Goal: Task Accomplishment & Management: Manage account settings

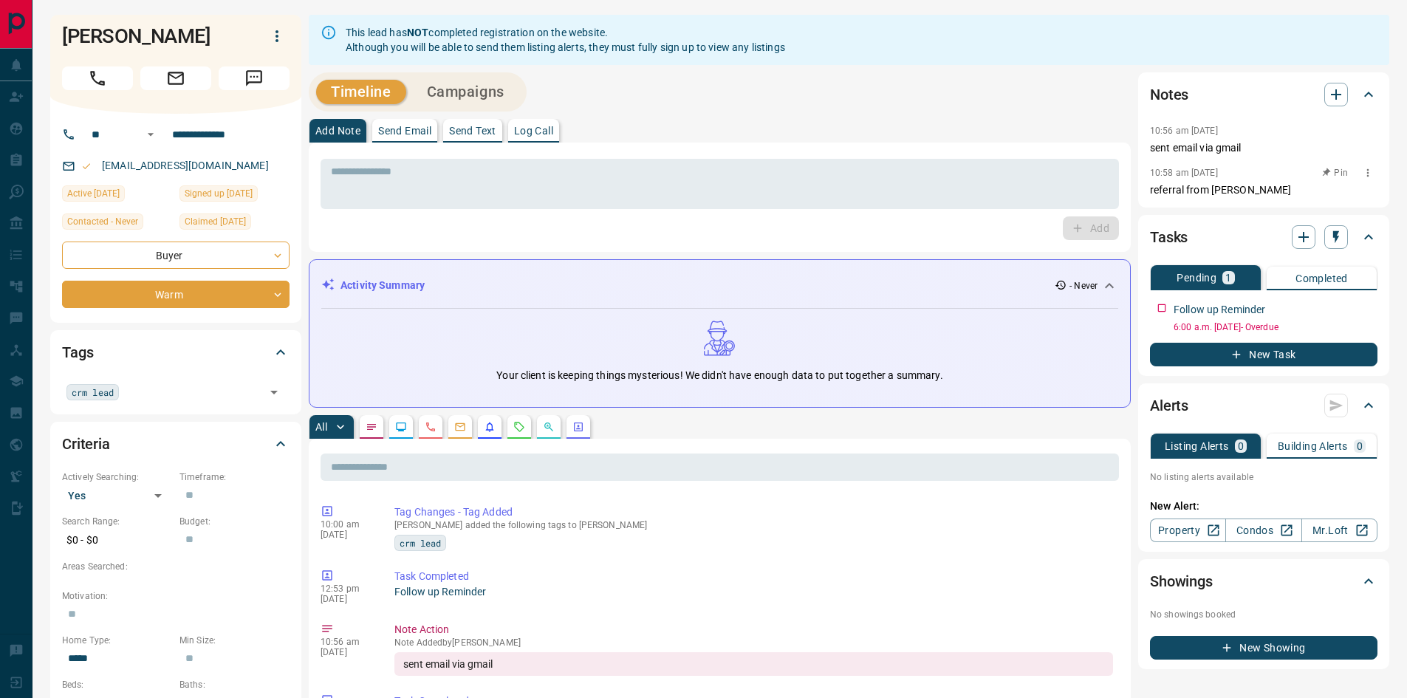
click at [1373, 174] on icon "button" at bounding box center [1368, 173] width 12 height 12
click at [1354, 222] on li "Delete" at bounding box center [1344, 222] width 65 height 22
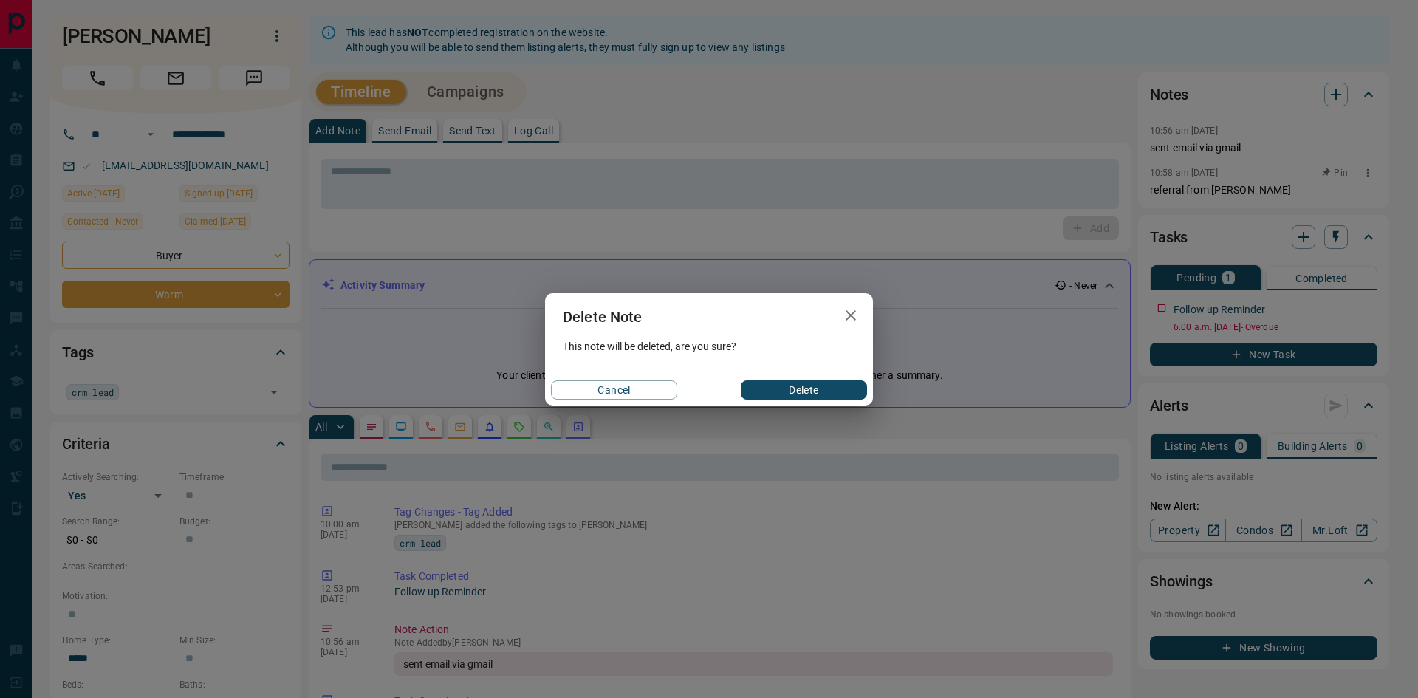
click at [811, 388] on button "Delete" at bounding box center [804, 389] width 126 height 19
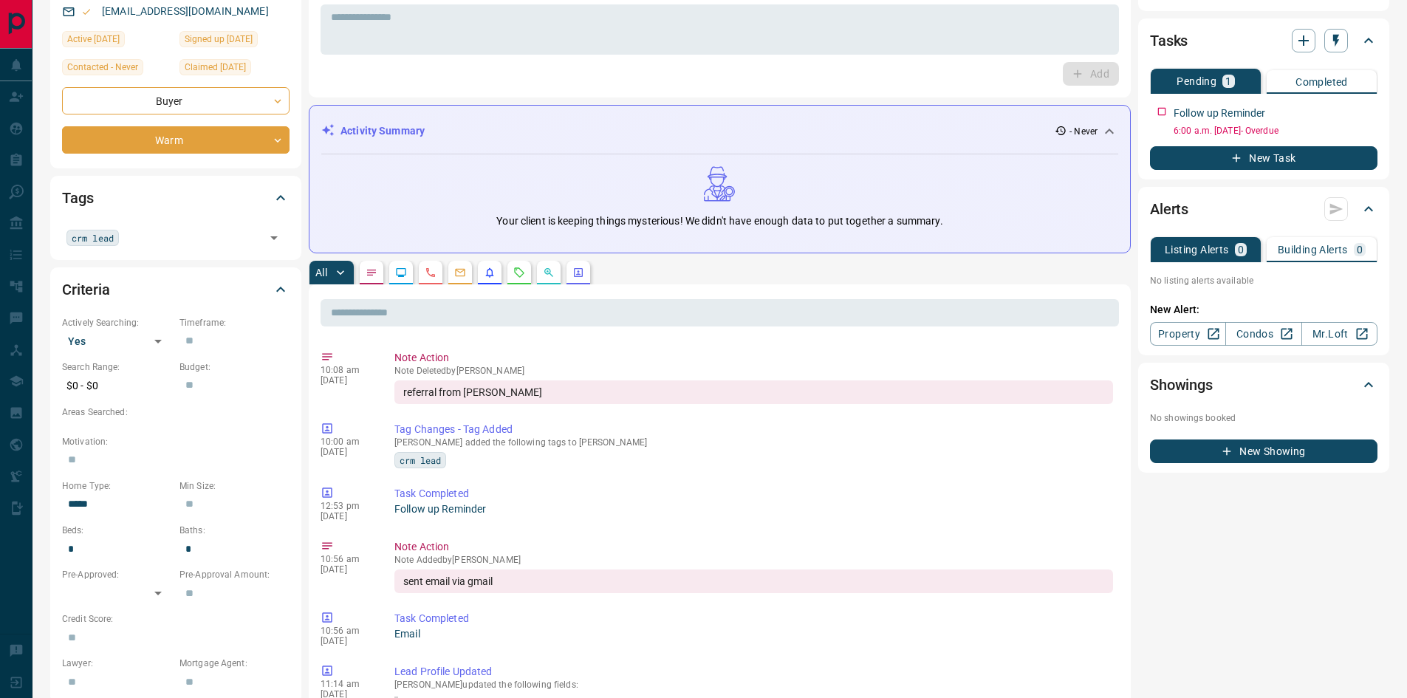
scroll to position [148, 0]
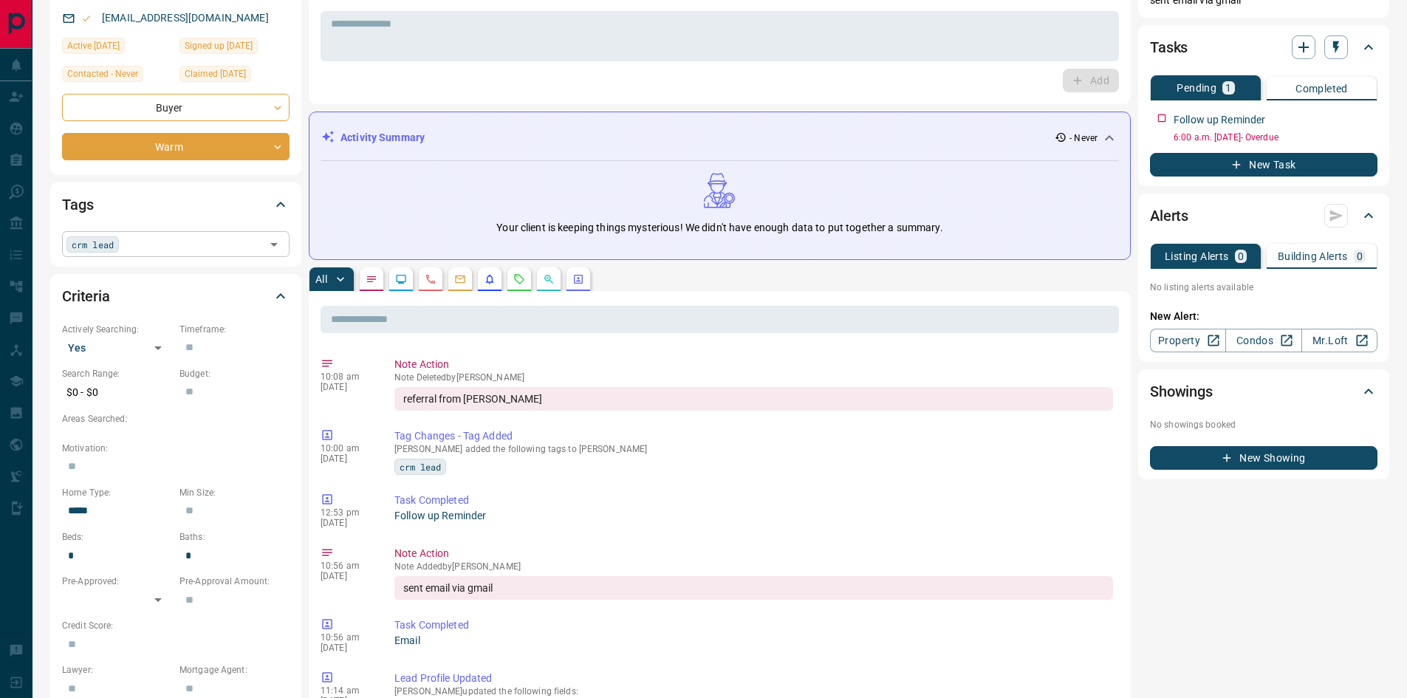
click at [156, 245] on input "text" at bounding box center [191, 244] width 137 height 16
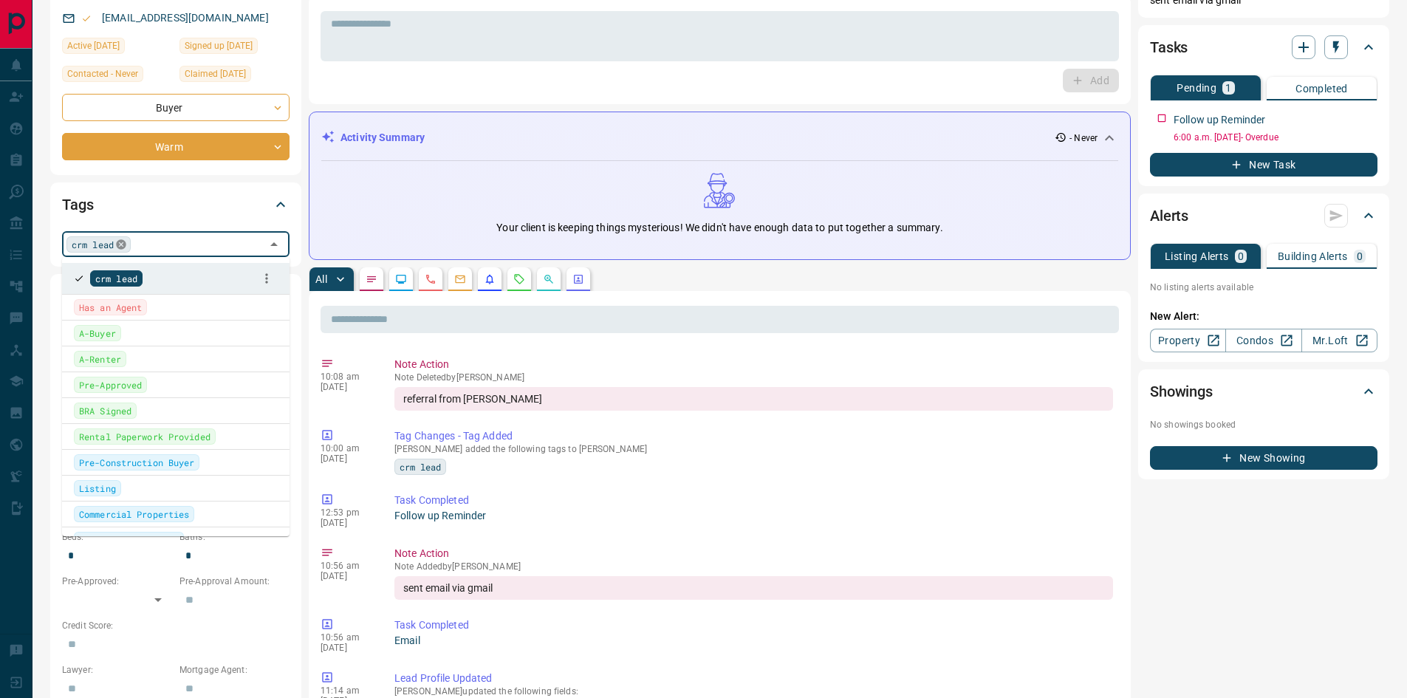
click at [118, 247] on icon at bounding box center [121, 244] width 10 height 10
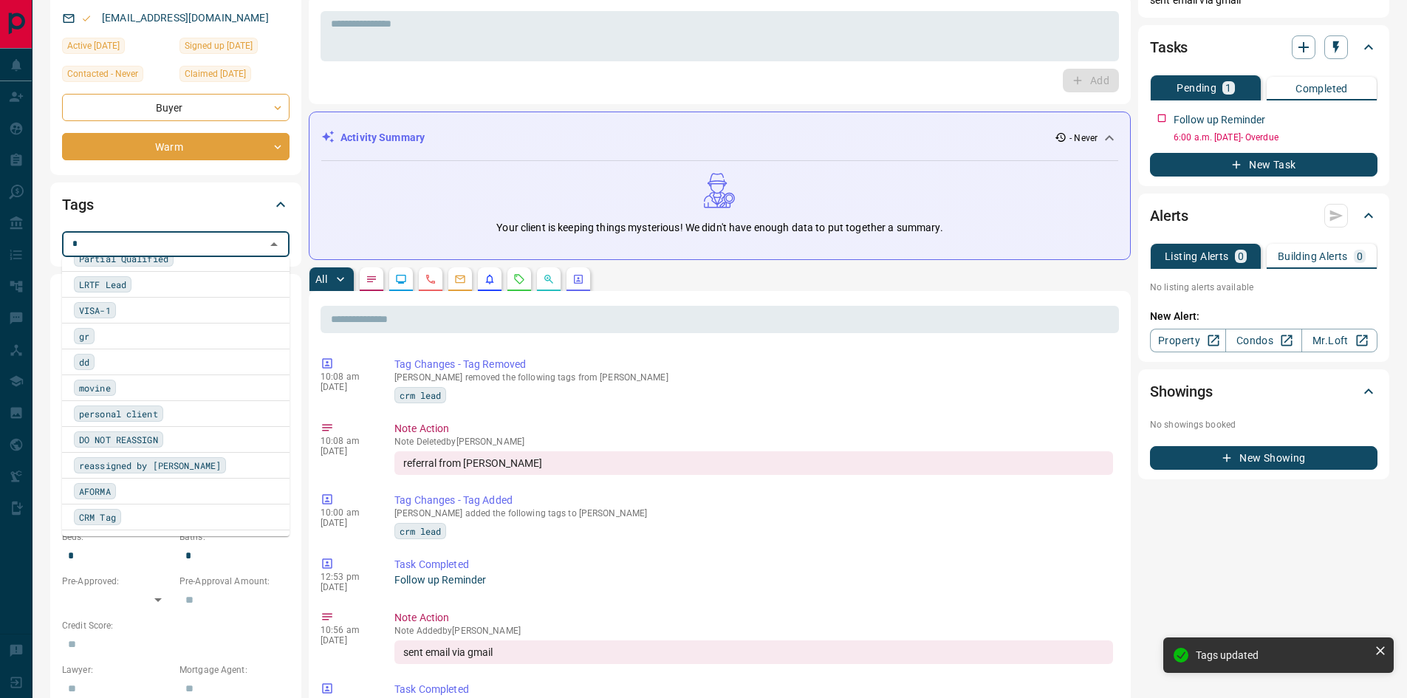
scroll to position [0, 0]
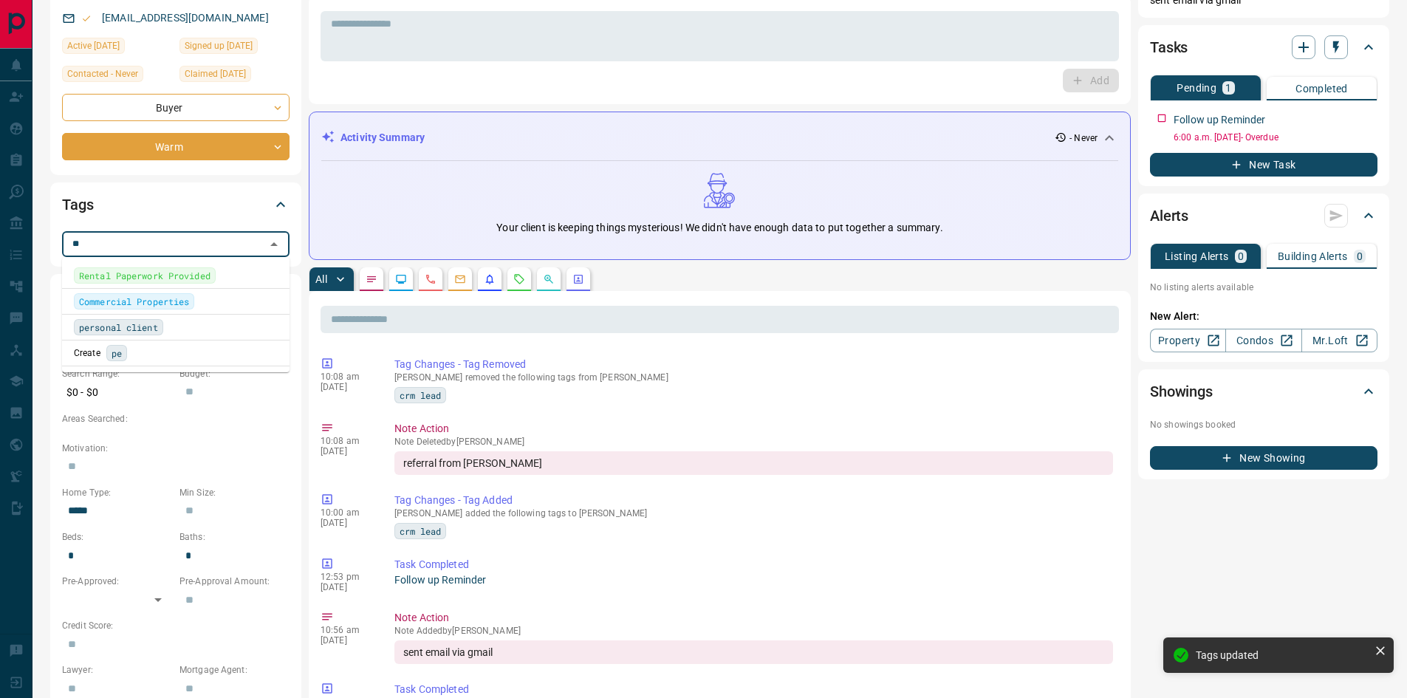
type input "***"
click at [105, 332] on span "personal client" at bounding box center [118, 327] width 79 height 15
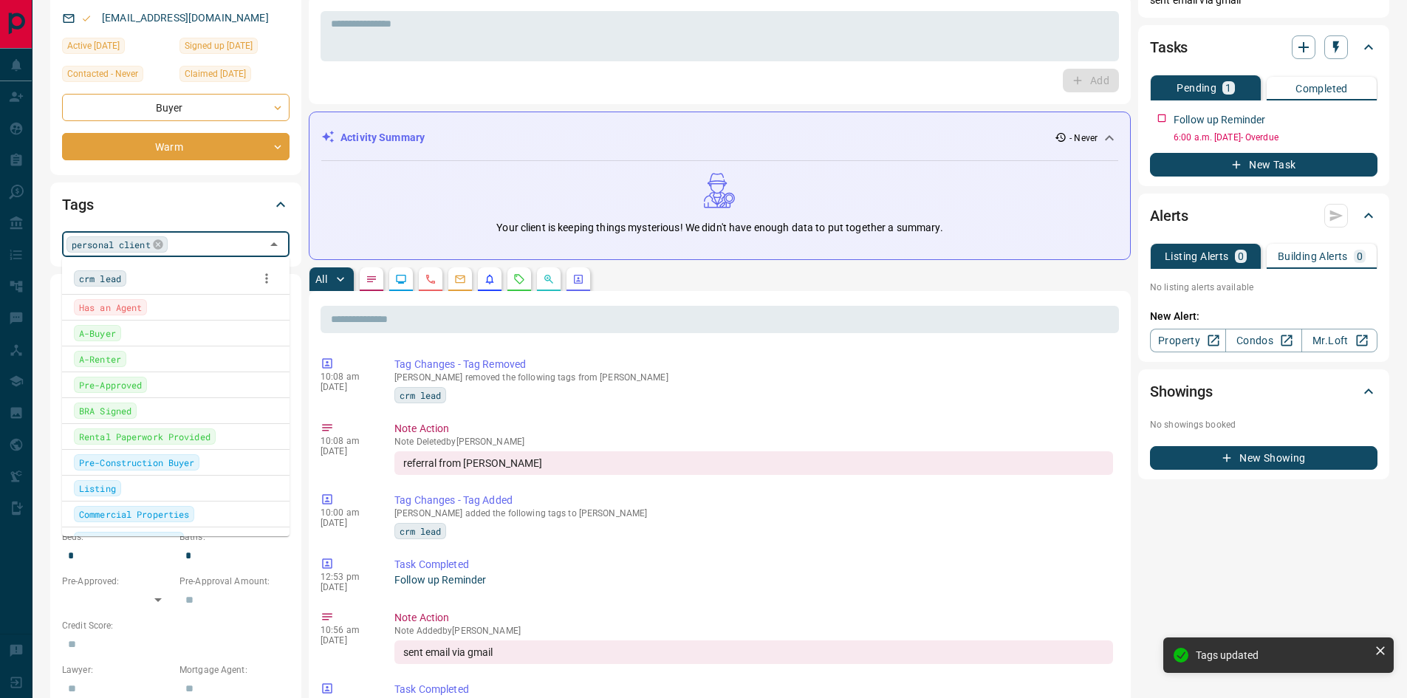
click at [276, 205] on icon at bounding box center [281, 205] width 18 height 18
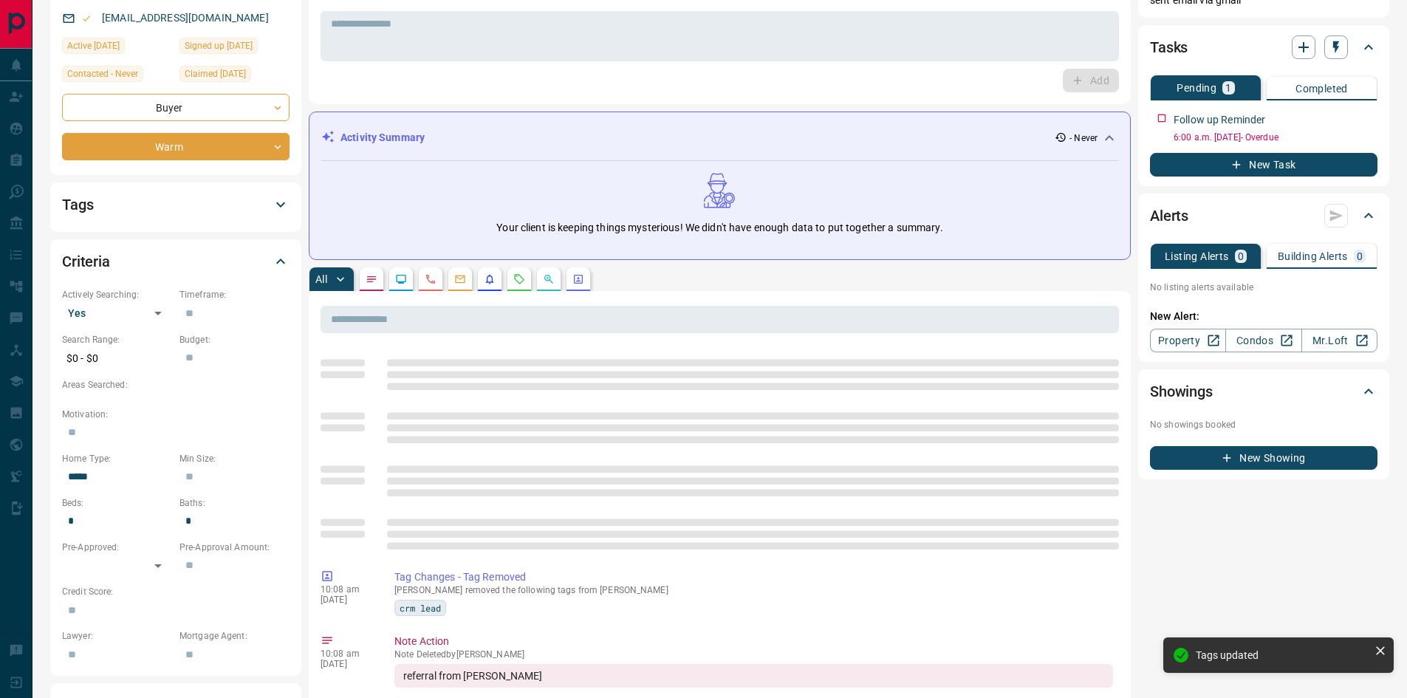
click at [272, 204] on icon at bounding box center [281, 205] width 18 height 18
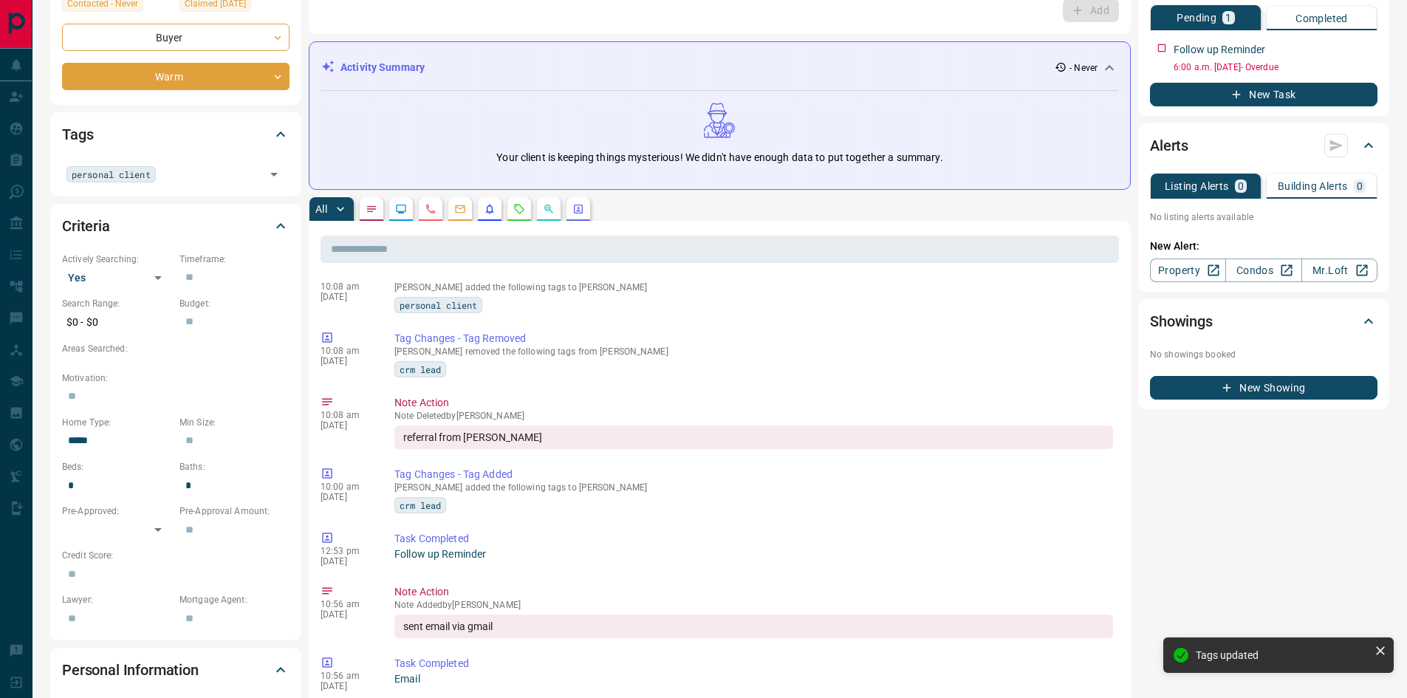
scroll to position [222, 0]
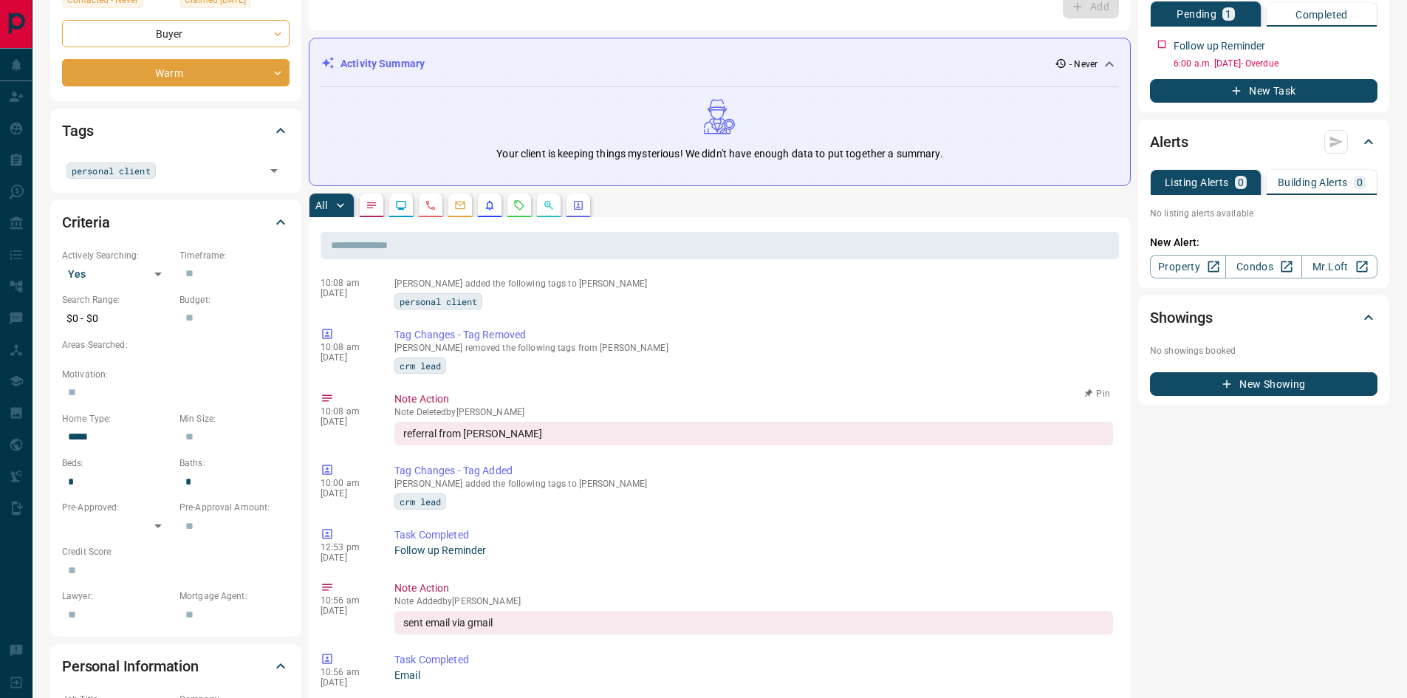
drag, startPoint x: 490, startPoint y: 434, endPoint x: 530, endPoint y: 418, distance: 43.8
click at [490, 434] on div "referral from [PERSON_NAME]" at bounding box center [753, 434] width 719 height 24
click at [406, 434] on div "referral from [PERSON_NAME]" at bounding box center [753, 434] width 719 height 24
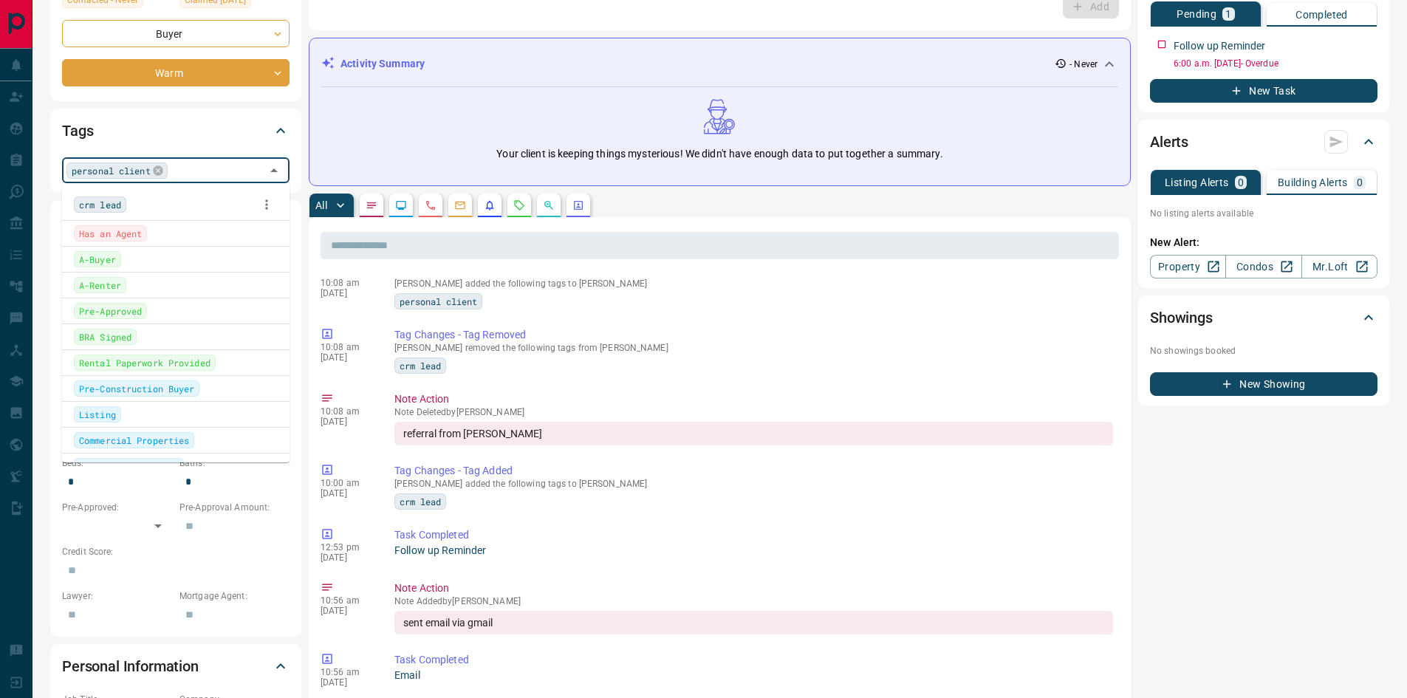
click at [172, 175] on input "text" at bounding box center [216, 170] width 89 height 16
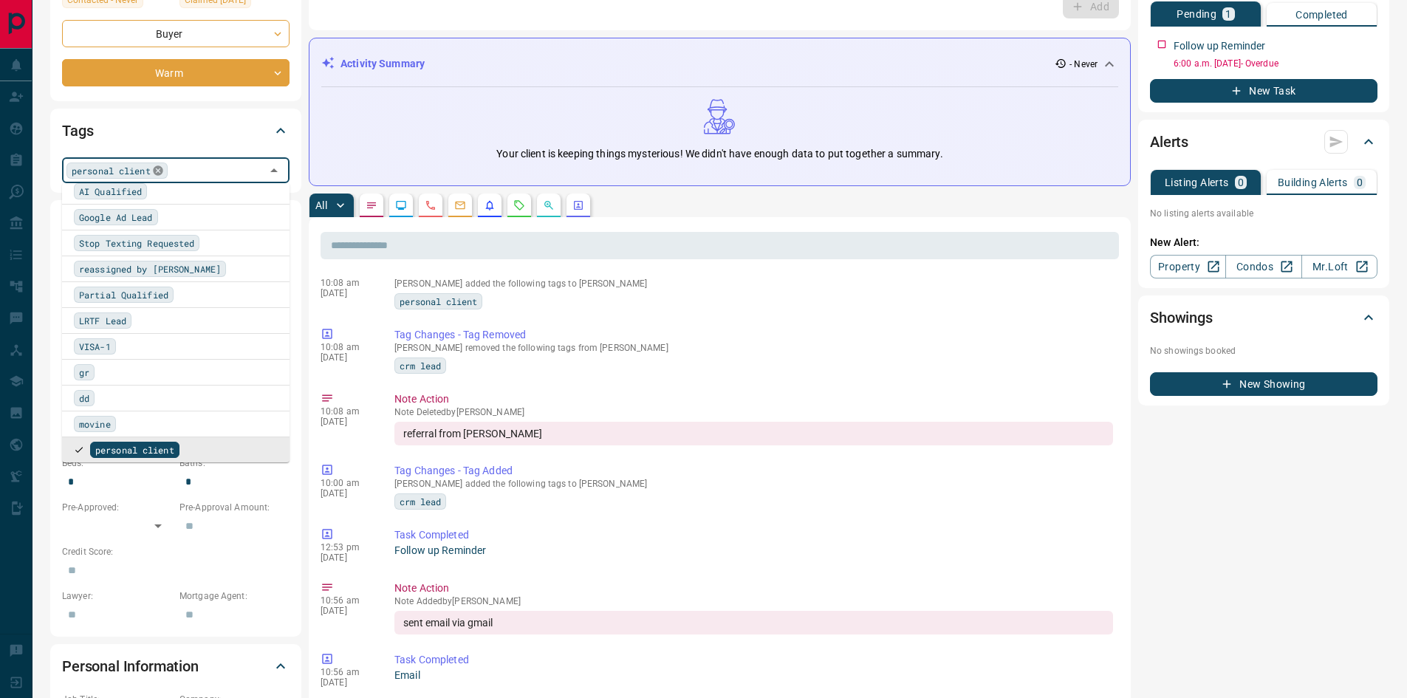
click at [153, 173] on icon at bounding box center [158, 170] width 10 height 10
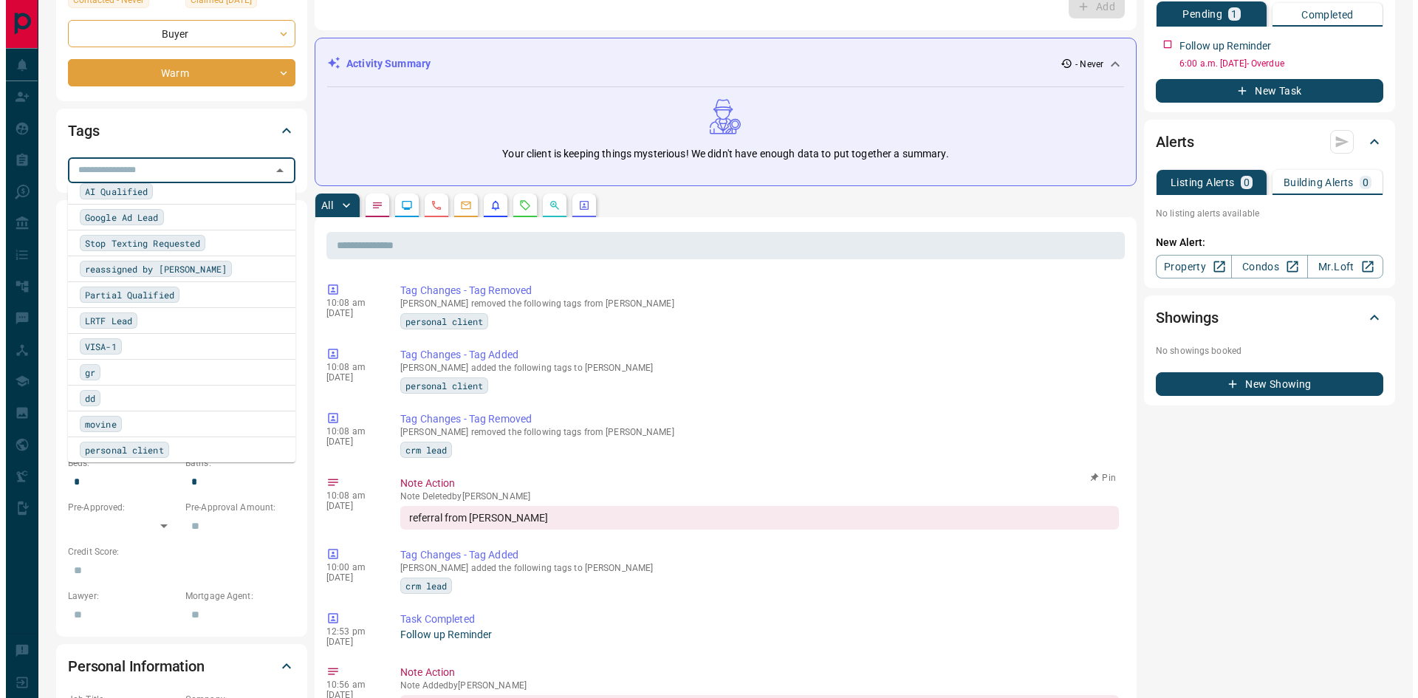
scroll to position [0, 0]
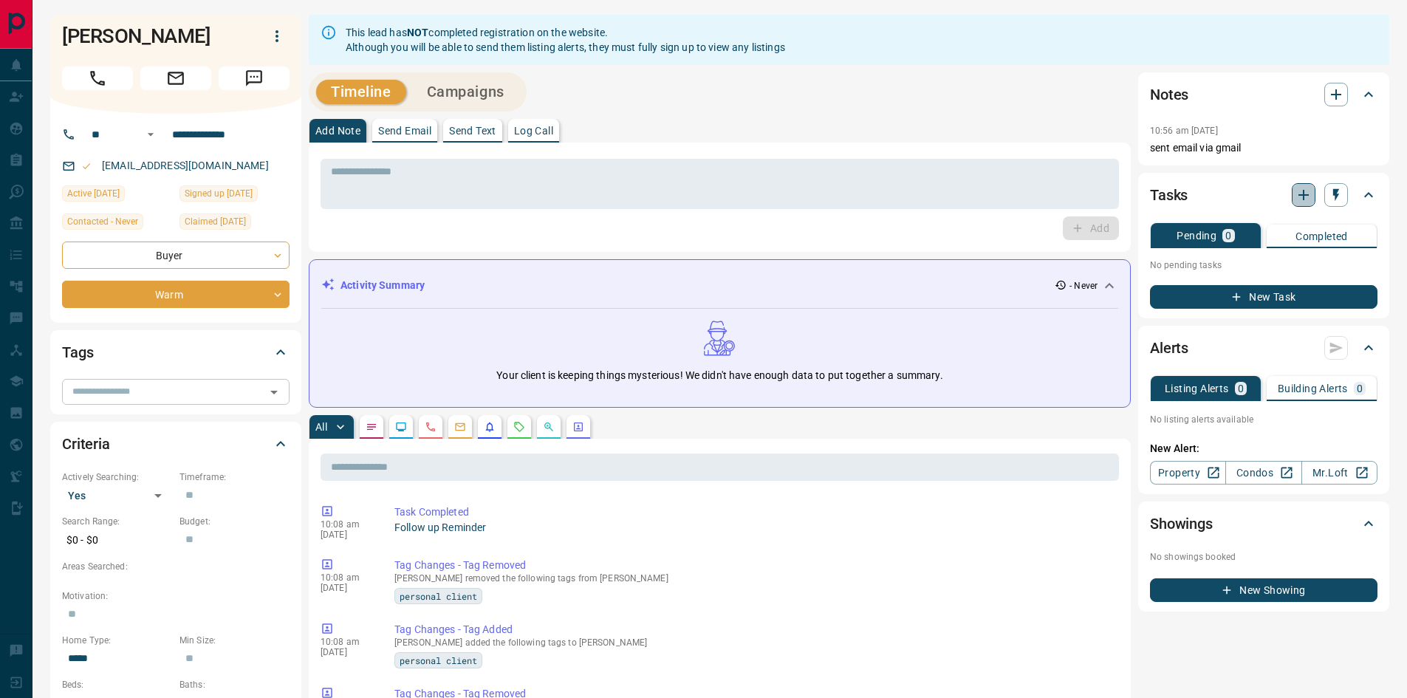
click at [1305, 185] on button "button" at bounding box center [1304, 195] width 24 height 24
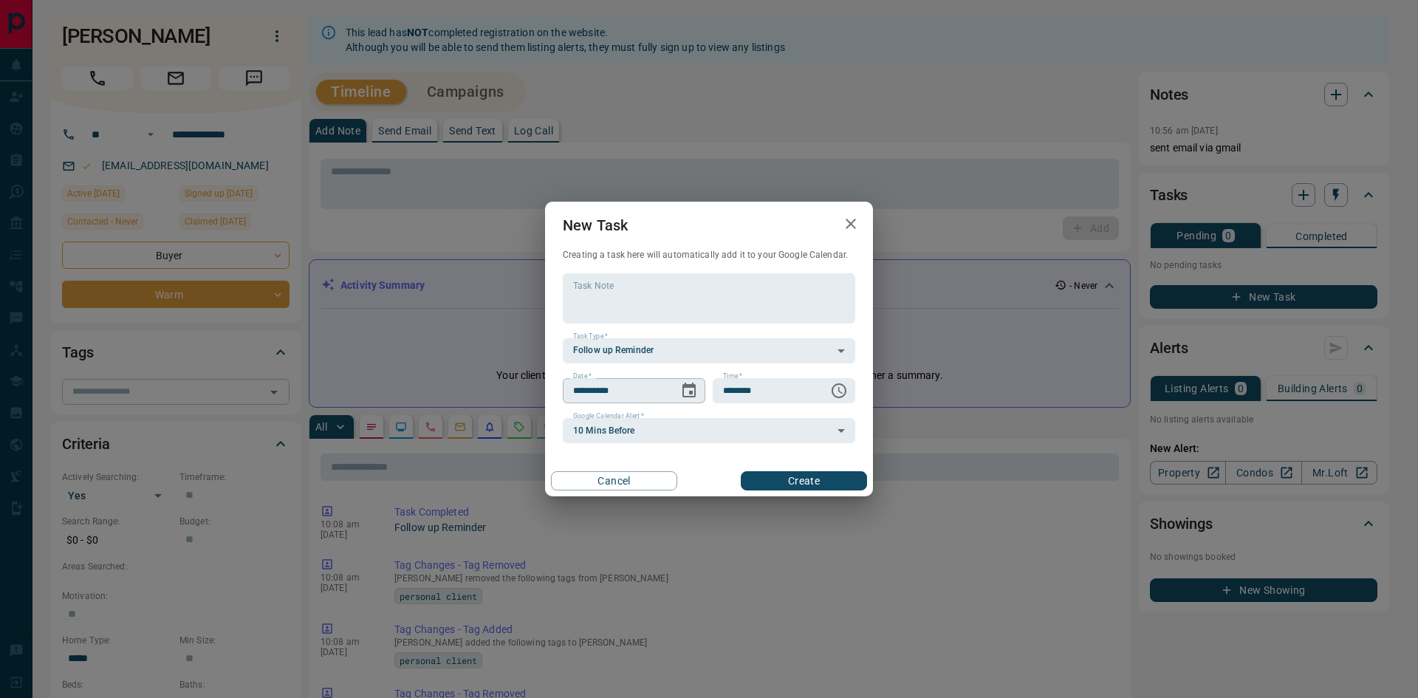
drag, startPoint x: 693, startPoint y: 386, endPoint x: 686, endPoint y: 386, distance: 7.4
click at [686, 386] on div "**********" at bounding box center [634, 390] width 143 height 25
click at [686, 387] on icon "Choose date, selected date is Oct 15, 2025" at bounding box center [689, 390] width 13 height 15
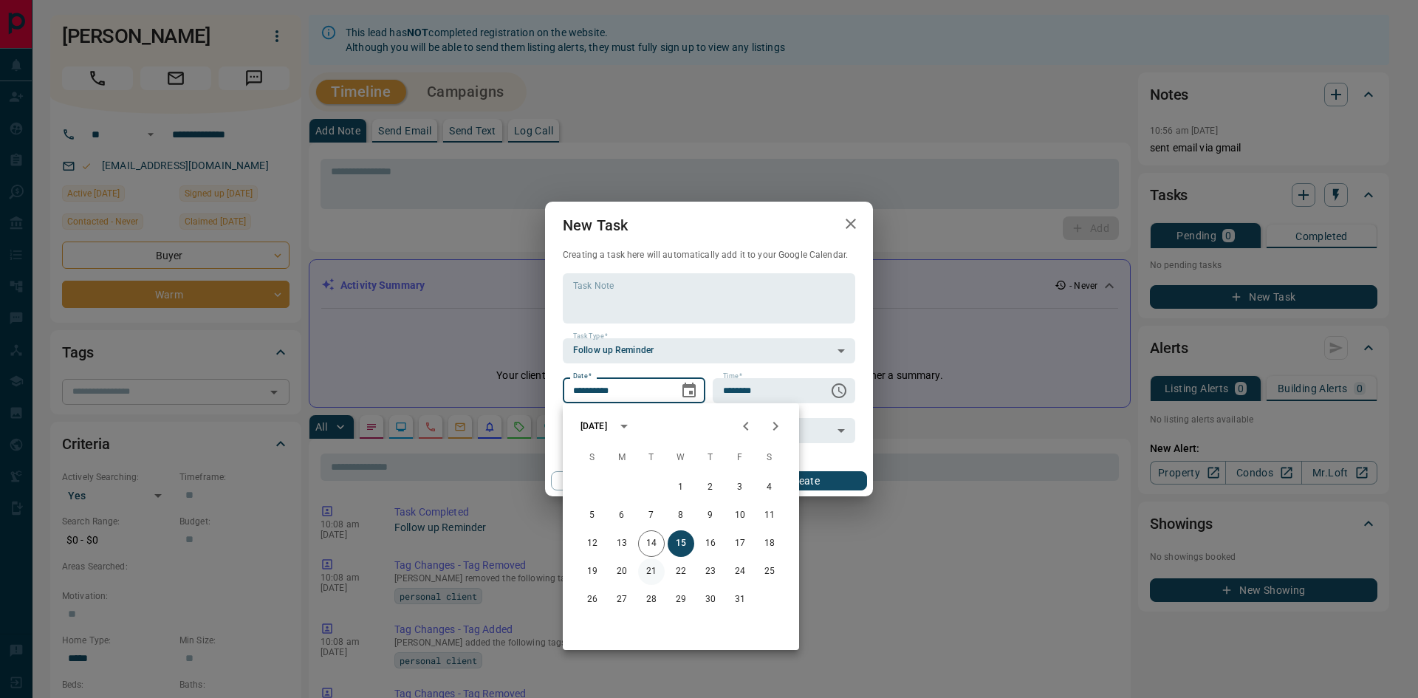
click at [643, 567] on button "21" at bounding box center [651, 571] width 27 height 27
type input "**********"
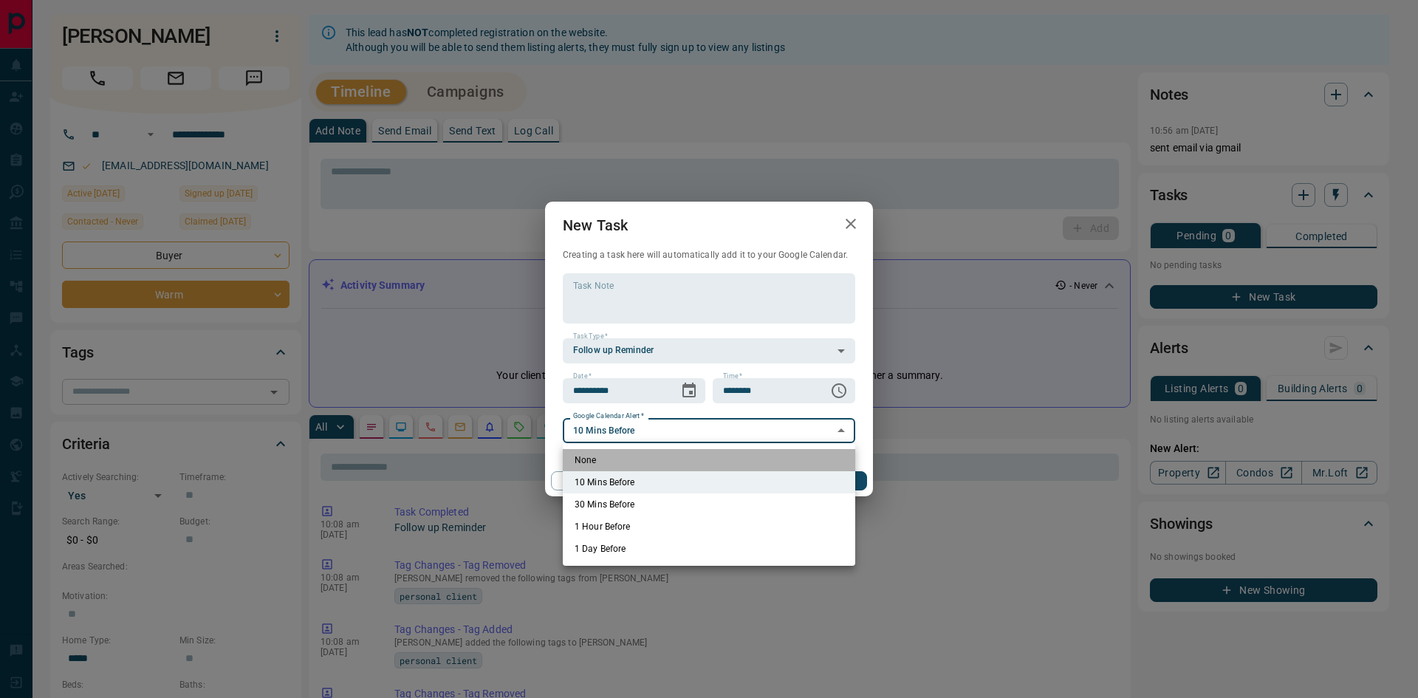
click at [584, 459] on li "None" at bounding box center [709, 460] width 293 height 22
type input "*"
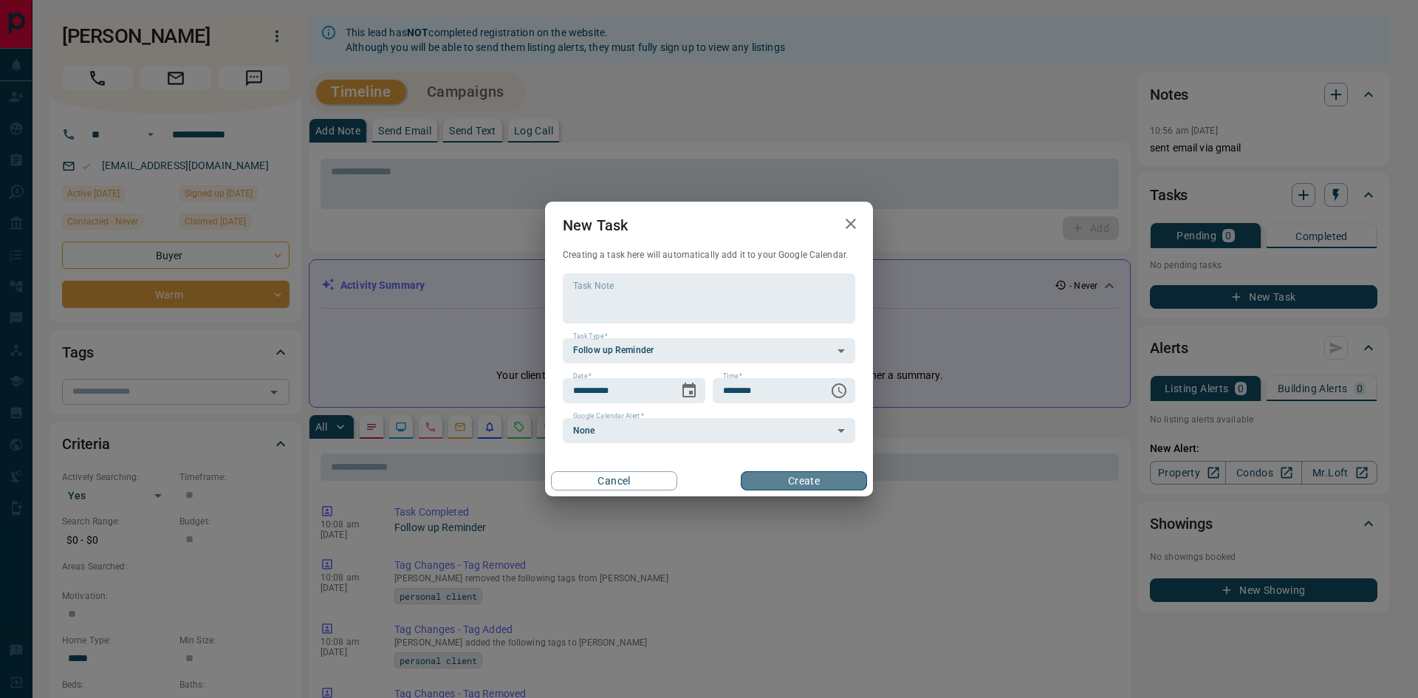
click at [777, 479] on button "Create" at bounding box center [804, 480] width 126 height 19
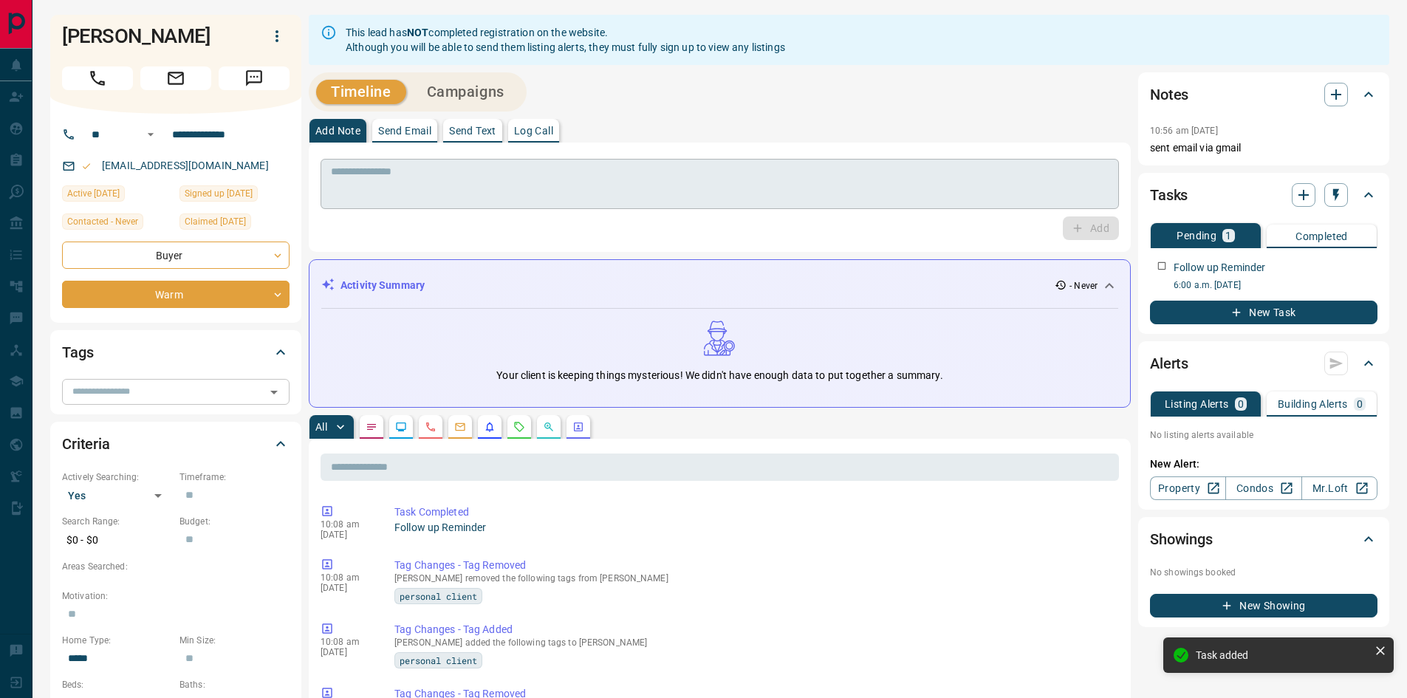
click at [512, 172] on textarea at bounding box center [720, 184] width 778 height 38
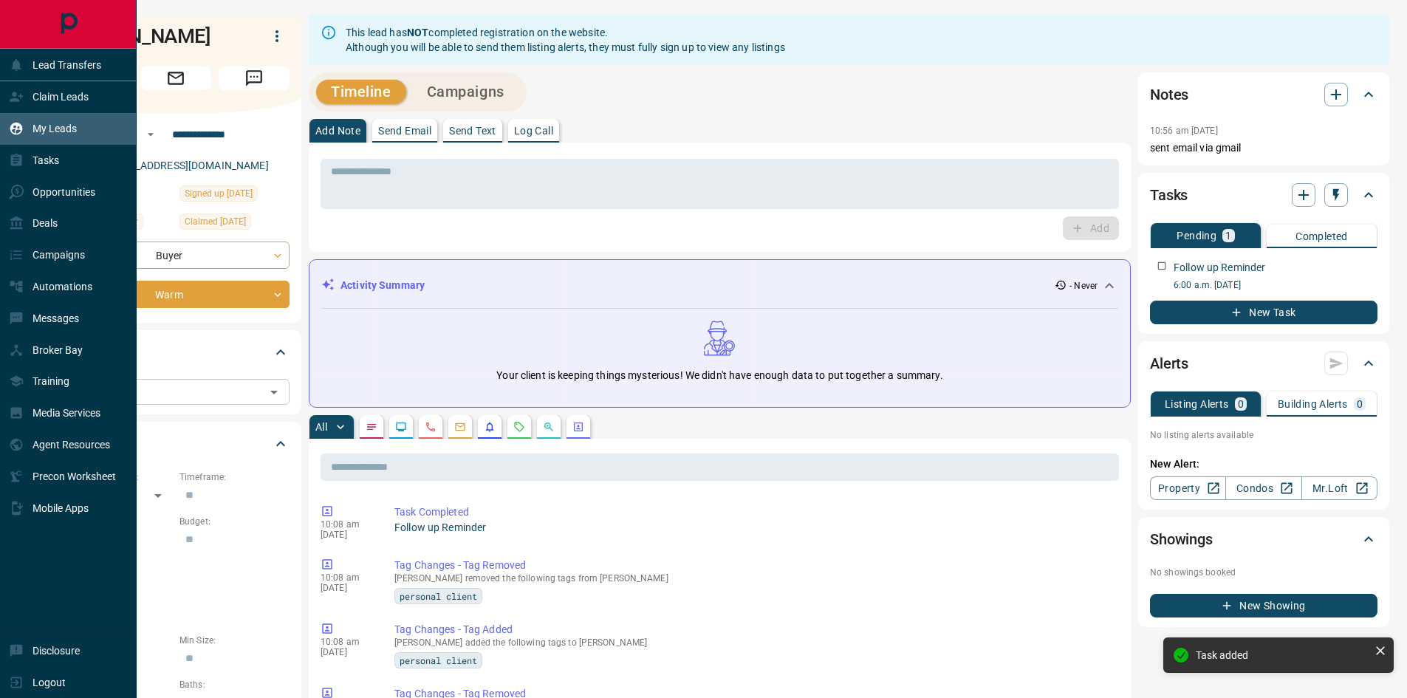
click at [49, 139] on div "My Leads" at bounding box center [43, 129] width 68 height 24
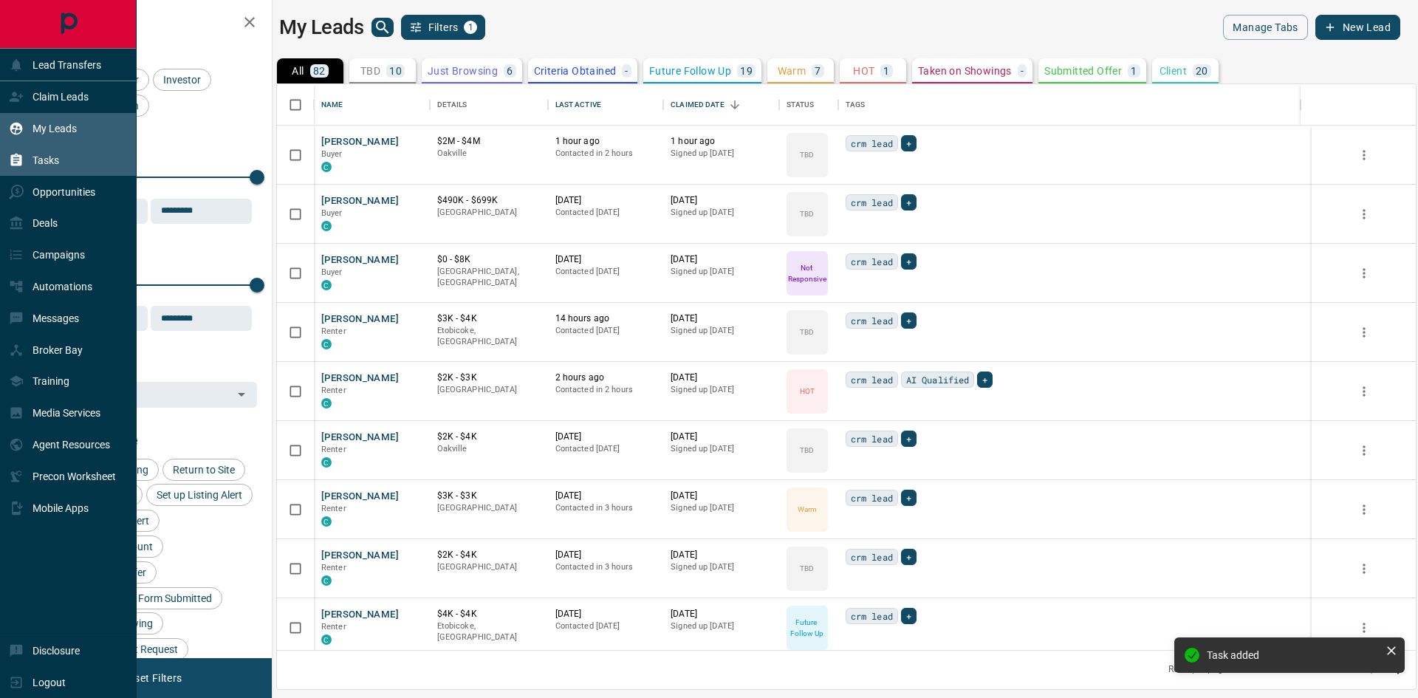
scroll to position [555, 1128]
click at [47, 165] on p "Tasks" at bounding box center [46, 160] width 27 height 12
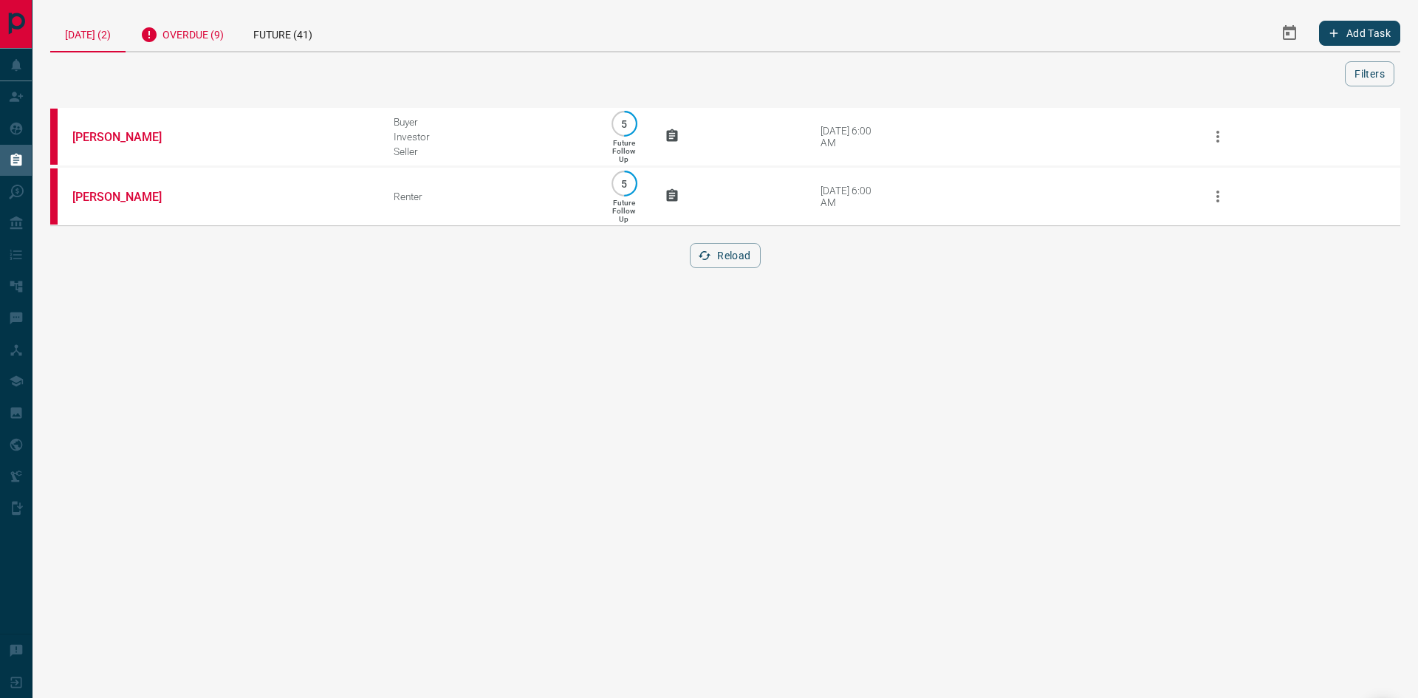
click at [179, 35] on div "Overdue (9)" at bounding box center [182, 33] width 113 height 36
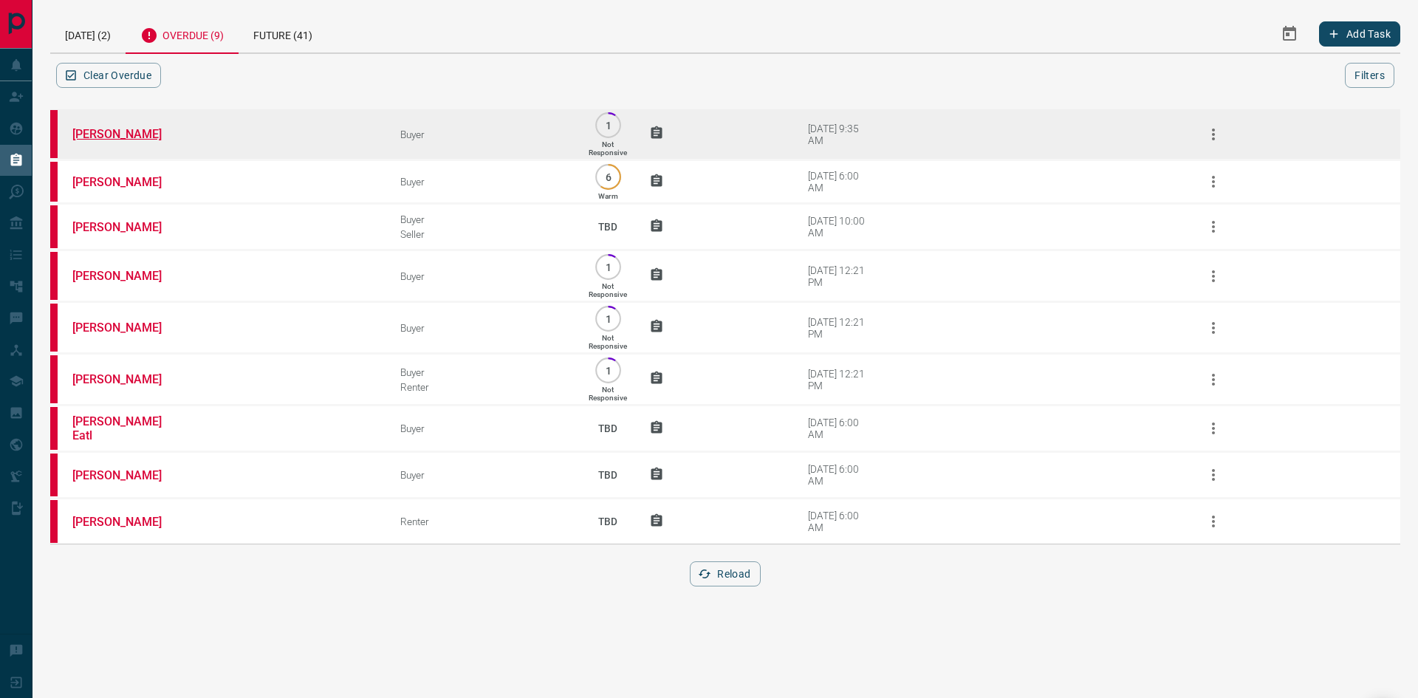
click at [110, 139] on link "[PERSON_NAME]" at bounding box center [127, 134] width 111 height 14
